Goal: Transaction & Acquisition: Purchase product/service

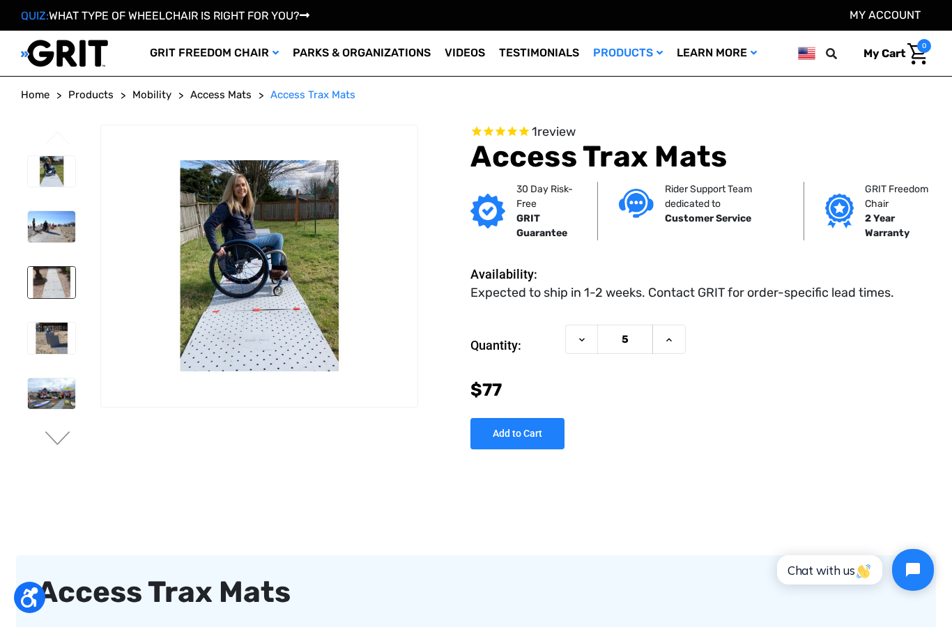
click at [45, 275] on img at bounding box center [51, 282] width 47 height 31
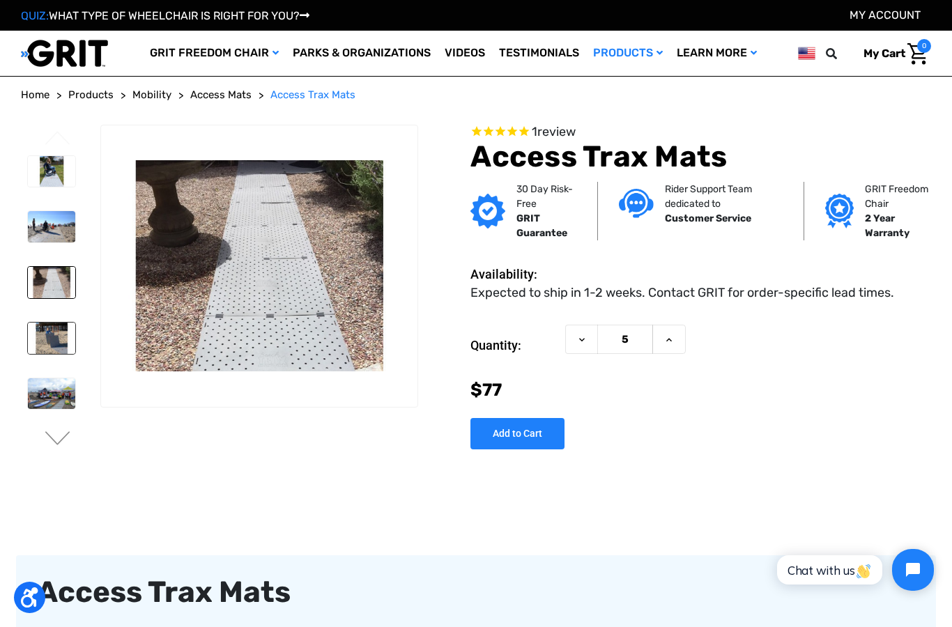
click at [45, 332] on img at bounding box center [51, 338] width 47 height 31
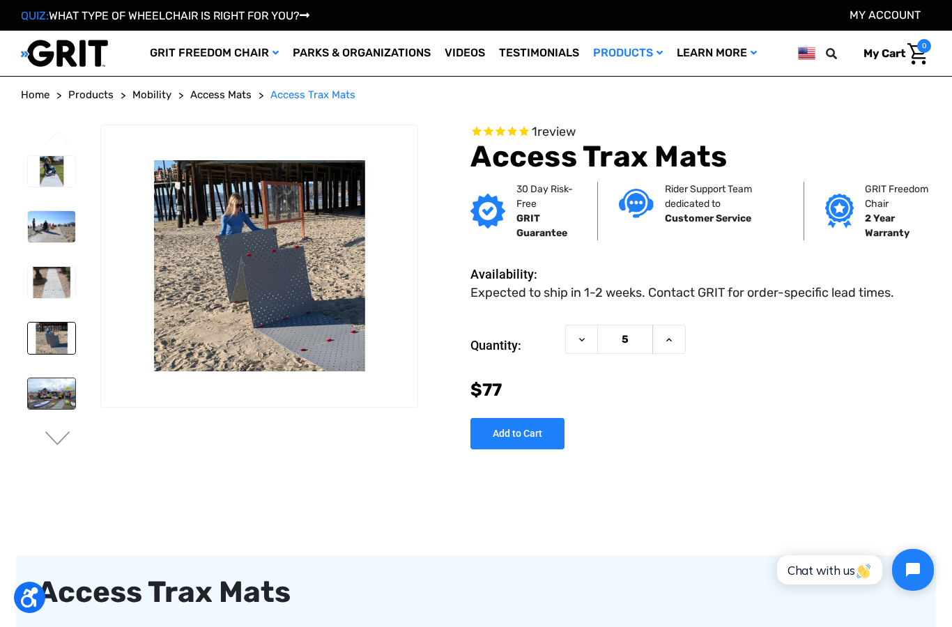
click at [42, 389] on img at bounding box center [51, 393] width 47 height 31
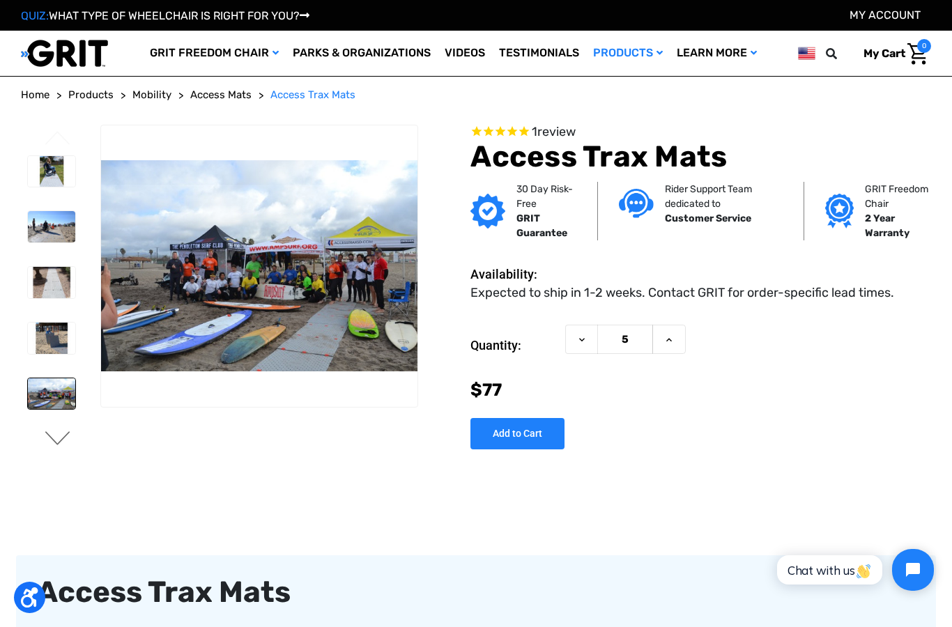
click at [58, 438] on button "Next" at bounding box center [57, 439] width 29 height 17
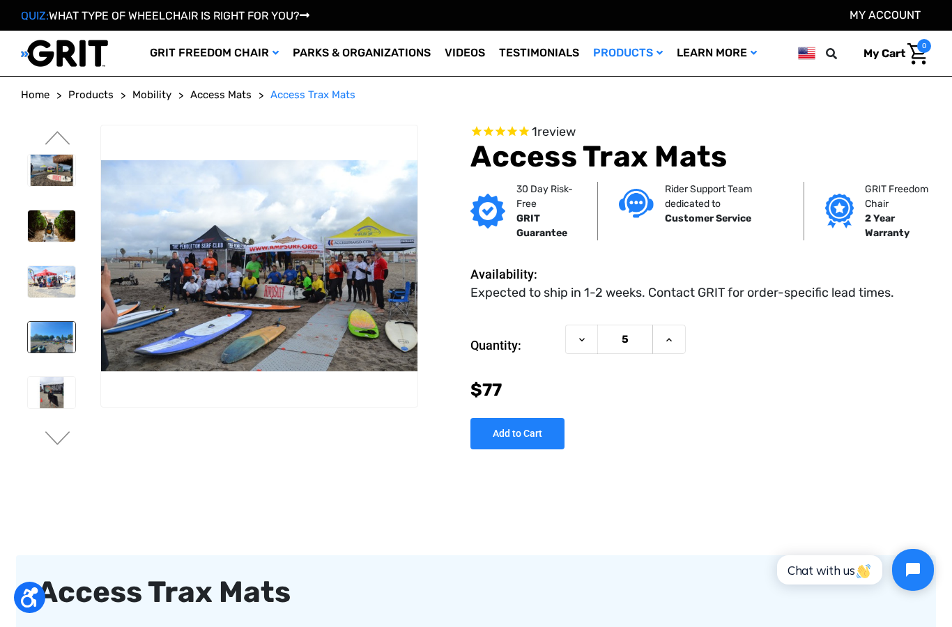
click at [47, 341] on img at bounding box center [51, 337] width 47 height 31
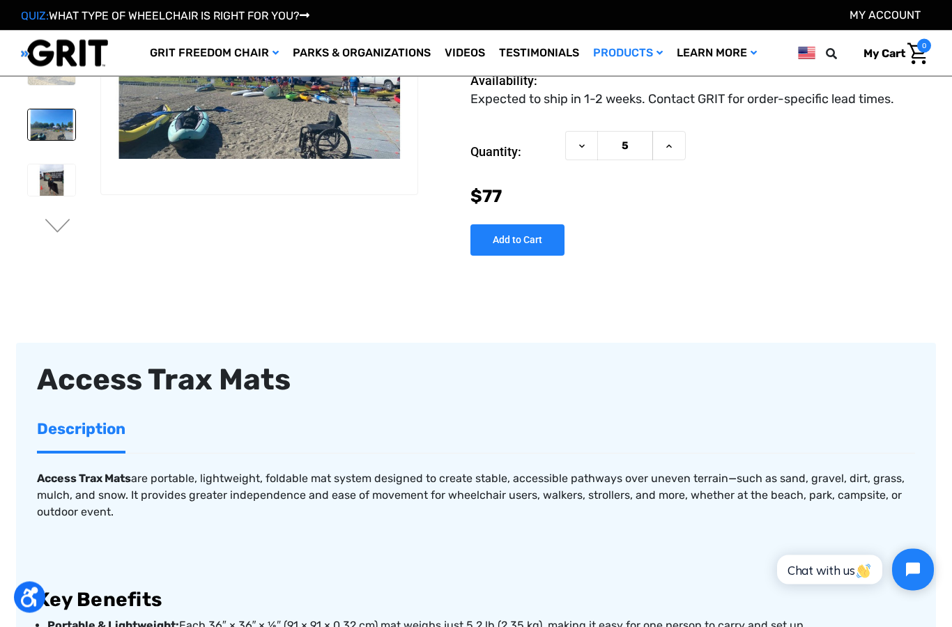
scroll to position [3, 0]
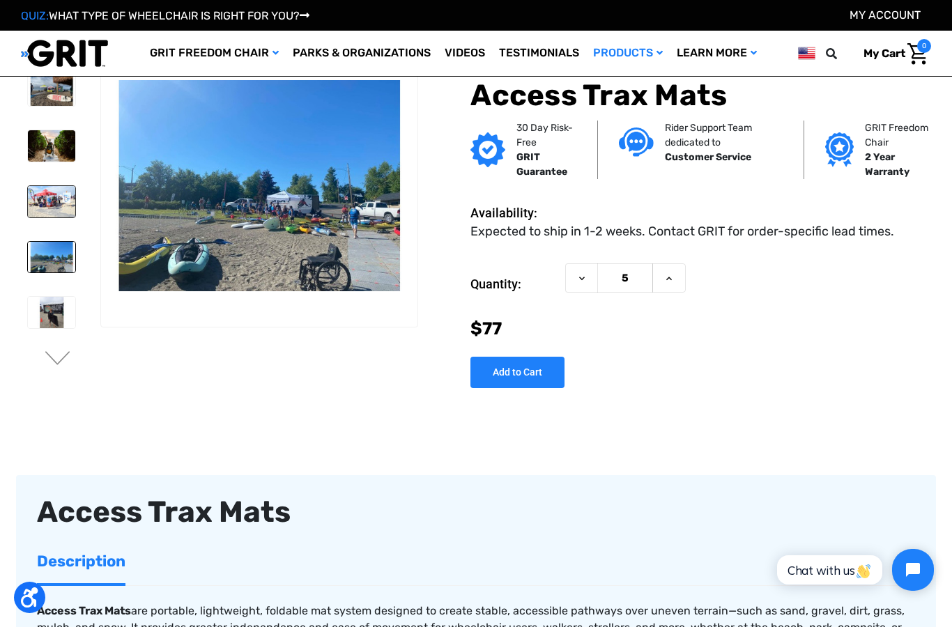
click at [42, 210] on img at bounding box center [51, 201] width 47 height 31
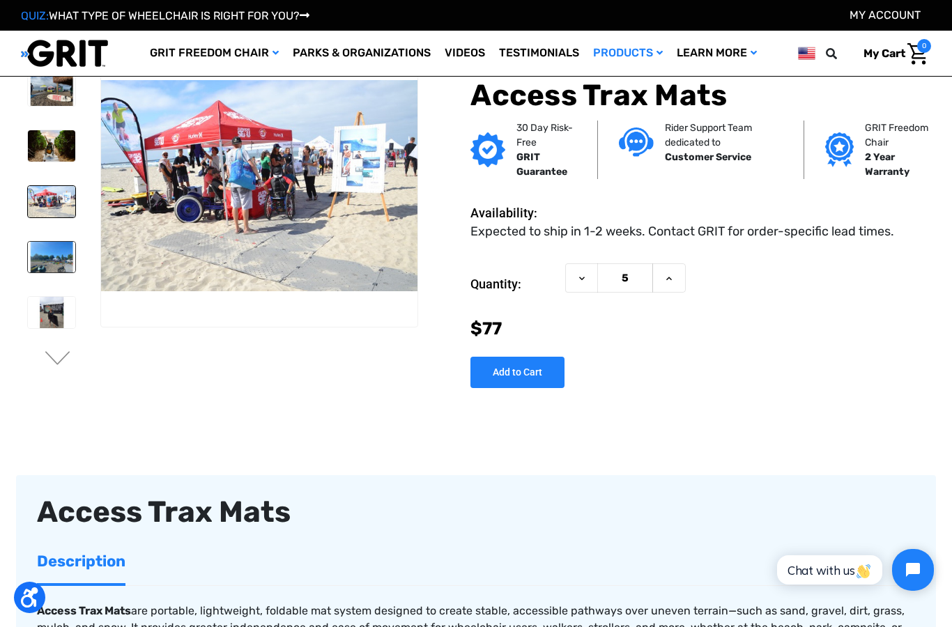
click at [47, 261] on img at bounding box center [51, 257] width 47 height 31
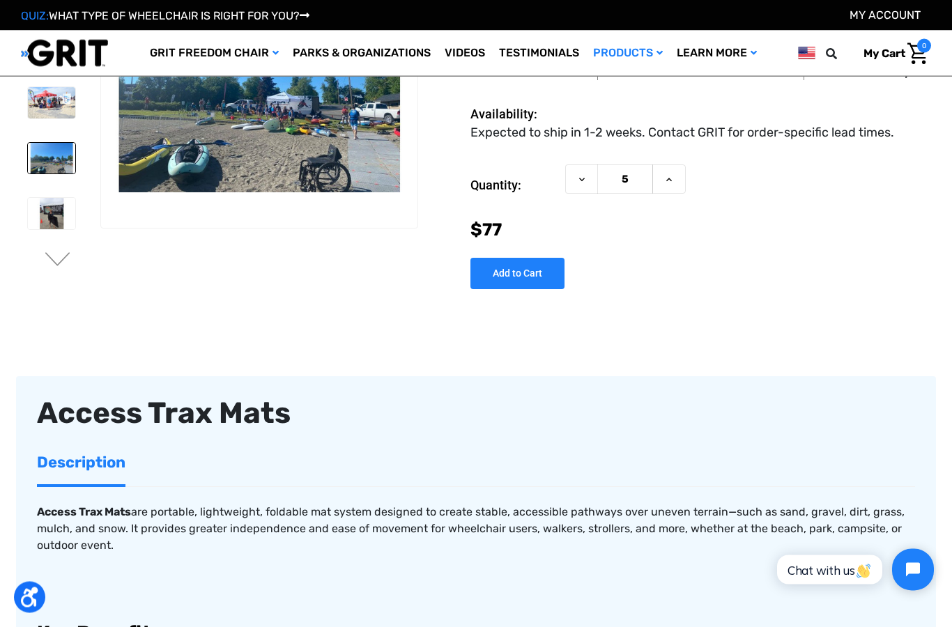
scroll to position [0, 0]
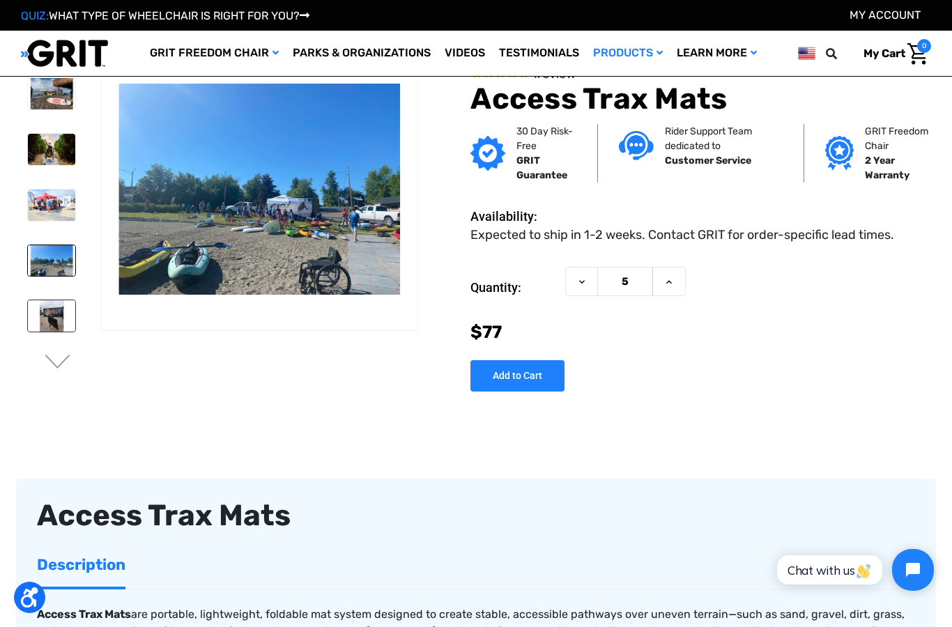
click at [36, 319] on img at bounding box center [51, 315] width 47 height 31
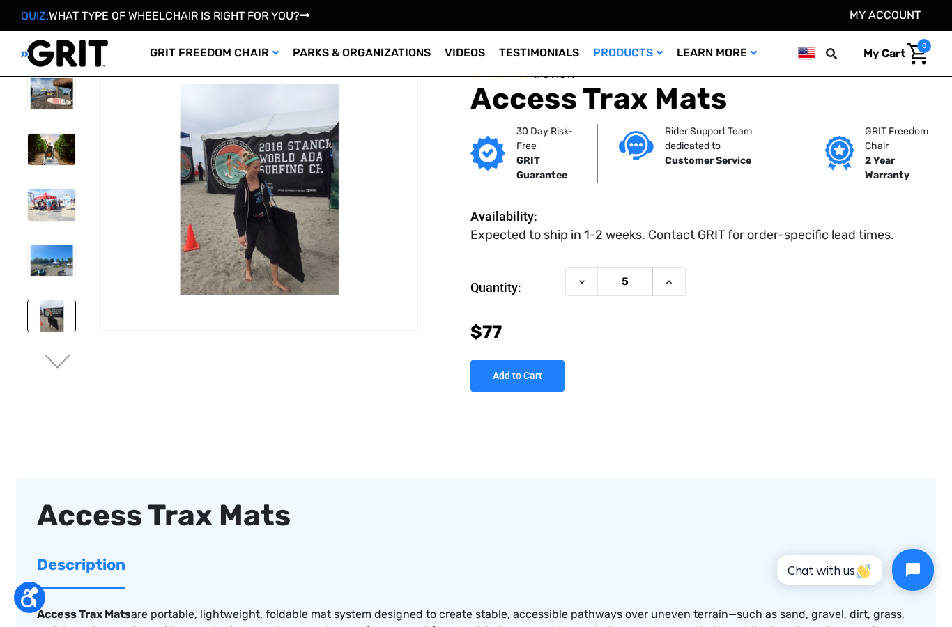
click at [43, 282] on li at bounding box center [51, 260] width 60 height 45
click at [44, 270] on img at bounding box center [51, 260] width 47 height 31
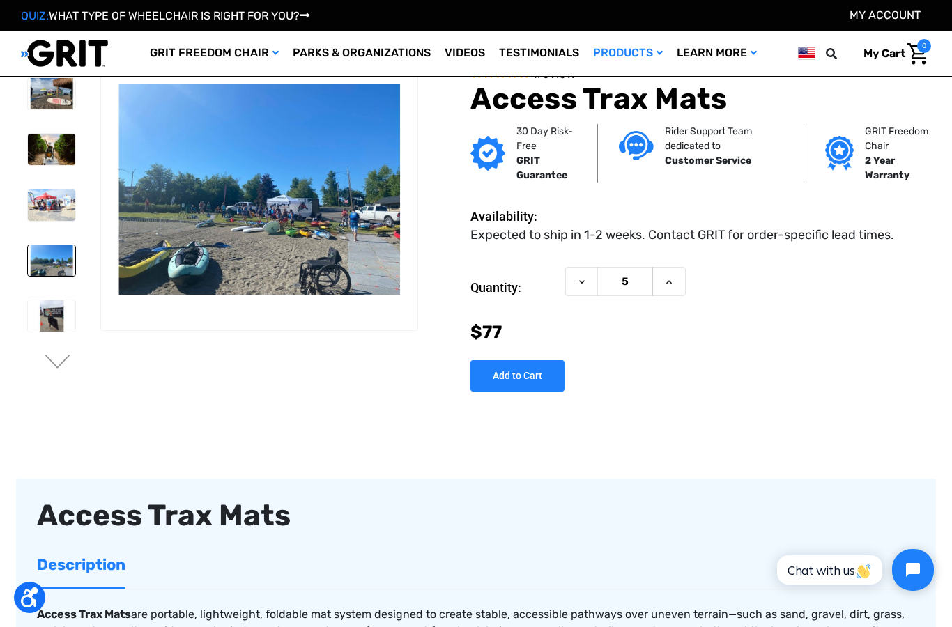
click at [44, 227] on li at bounding box center [51, 205] width 60 height 45
click at [44, 207] on img at bounding box center [51, 205] width 47 height 31
